Goal: Information Seeking & Learning: Understand process/instructions

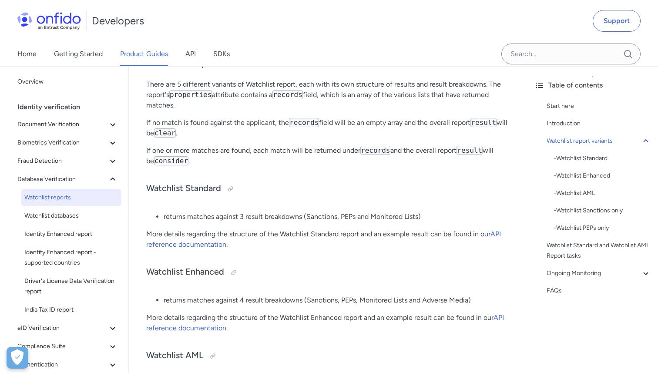
scroll to position [273, 0]
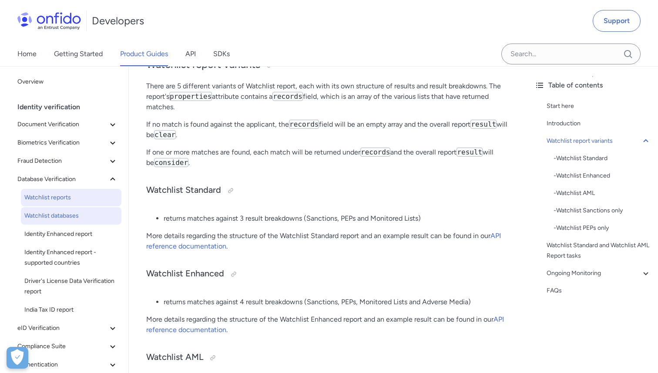
click at [46, 214] on span "Watchlist databases" at bounding box center [71, 216] width 94 height 10
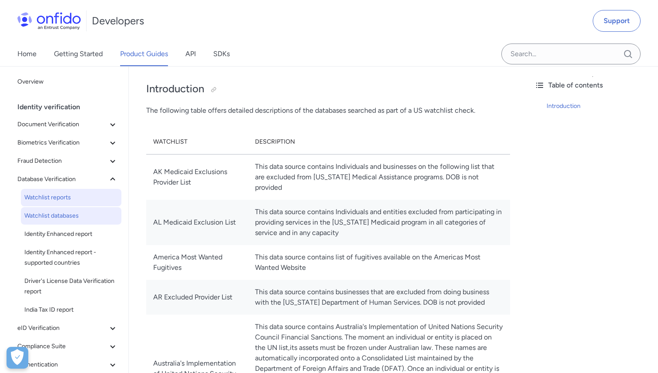
click at [61, 197] on span "Watchlist reports" at bounding box center [71, 197] width 94 height 10
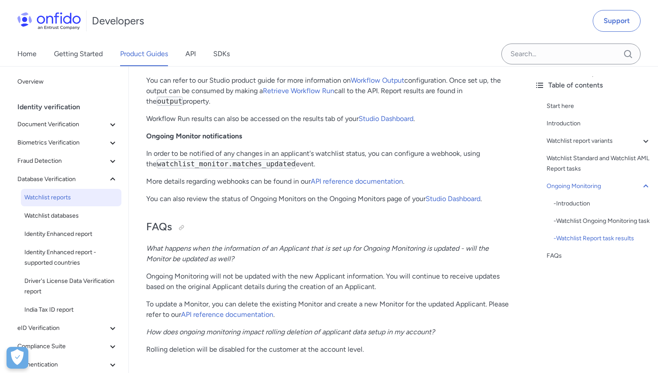
scroll to position [2156, 0]
click at [267, 163] on code "watchlist_monitor.matches_updated" at bounding box center [226, 164] width 139 height 9
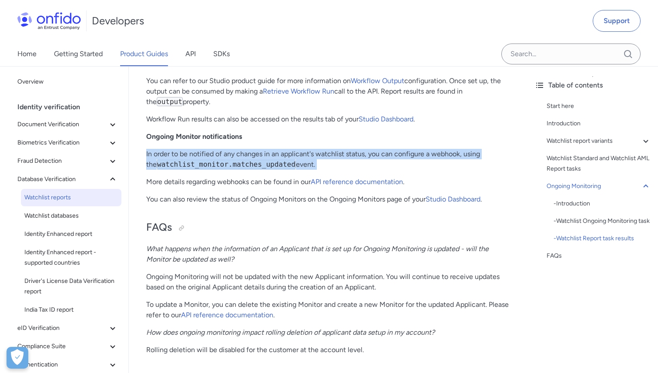
click at [267, 163] on code "watchlist_monitor.matches_updated" at bounding box center [226, 164] width 139 height 9
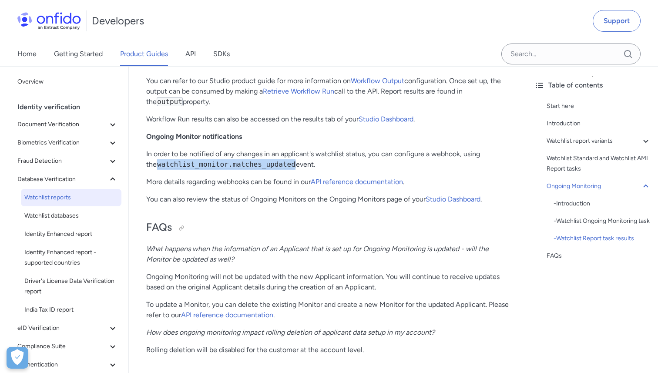
drag, startPoint x: 284, startPoint y: 165, endPoint x: 149, endPoint y: 168, distance: 135.4
click at [157, 168] on code "watchlist_monitor.matches_updated" at bounding box center [226, 164] width 139 height 9
copy code "atchlist_monitor.matches_updated"
click at [441, 197] on link "Studio Dashboard" at bounding box center [453, 199] width 55 height 8
click at [451, 199] on link "Studio Dashboard" at bounding box center [453, 200] width 55 height 8
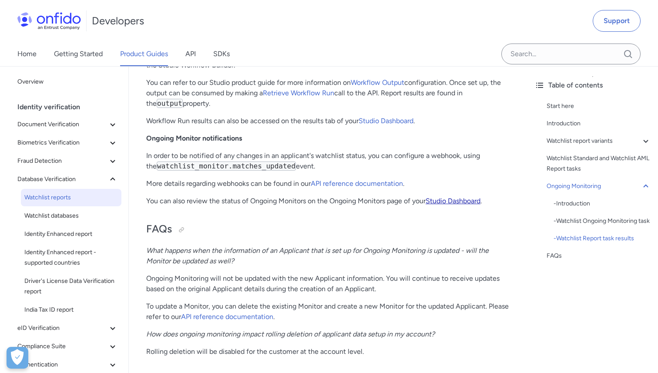
click at [447, 202] on link "Studio Dashboard" at bounding box center [453, 201] width 55 height 8
click at [445, 202] on link "Studio Dashboard" at bounding box center [453, 202] width 55 height 8
click at [468, 225] on h2 "FAQs" at bounding box center [328, 230] width 364 height 15
click at [242, 140] on strong "Ongoing Monitor notifications" at bounding box center [194, 139] width 96 height 8
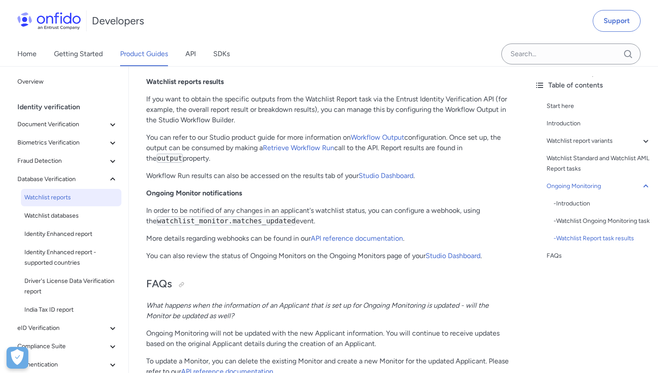
scroll to position [2100, 0]
click at [356, 238] on link "API reference documentation" at bounding box center [357, 238] width 92 height 8
drag, startPoint x: 148, startPoint y: 221, endPoint x: 285, endPoint y: 216, distance: 137.2
click at [285, 216] on p "In order to be notified of any changes in an applicant's watchlist status, you …" at bounding box center [328, 215] width 364 height 21
copy code "watchlist_monitor.matches_updated"
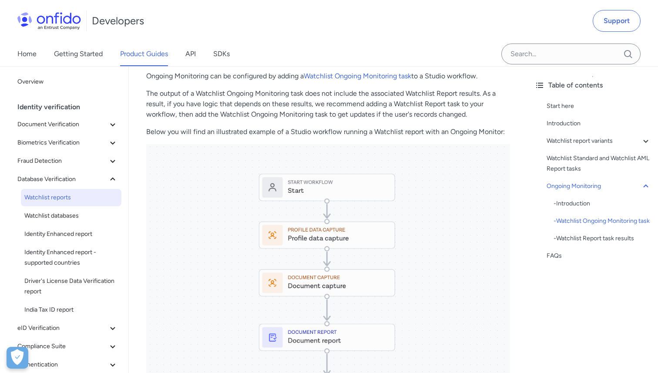
scroll to position [1507, 0]
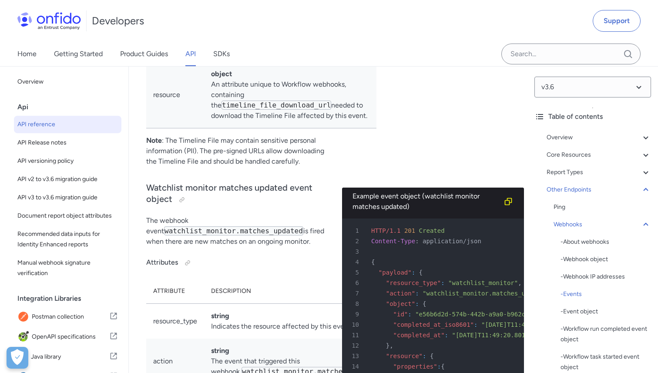
scroll to position [78950, 0]
